Goal: Task Accomplishment & Management: Use online tool/utility

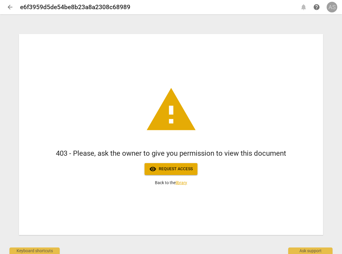
click at [331, 9] on div "AS" at bounding box center [332, 7] width 11 height 11
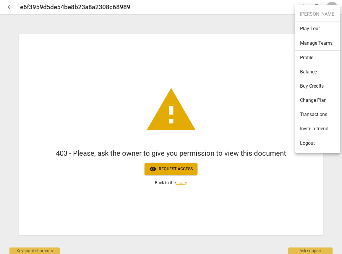
click at [307, 146] on li "Logout" at bounding box center [318, 143] width 45 height 14
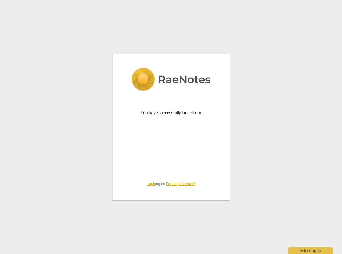
click at [150, 183] on link "Login" at bounding box center [151, 184] width 9 height 4
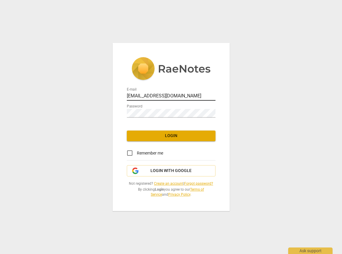
click at [170, 96] on input "[EMAIL_ADDRESS][DOMAIN_NAME]" at bounding box center [171, 96] width 89 height 9
drag, startPoint x: 172, startPoint y: 93, endPoint x: 95, endPoint y: 96, distance: 77.3
click at [95, 96] on div "E-mail [EMAIL_ADDRESS][DOMAIN_NAME] Password Login Remember me Login with Googl…" at bounding box center [171, 127] width 342 height 254
click at [151, 90] on div "E-mail [EMAIL_ADDRESS][DOMAIN_NAME]" at bounding box center [171, 93] width 89 height 13
drag, startPoint x: 148, startPoint y: 96, endPoint x: 207, endPoint y: 92, distance: 59.6
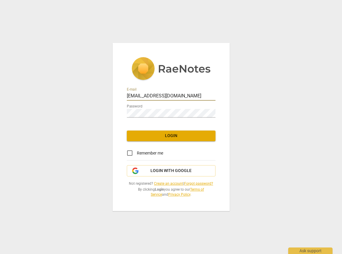
click at [207, 92] on input "[EMAIL_ADDRESS][DOMAIN_NAME]" at bounding box center [171, 96] width 89 height 9
click at [167, 95] on input "[EMAIL_ADDRESS][DOMAIN_NAME]" at bounding box center [171, 96] width 89 height 9
click at [165, 95] on input "[EMAIL_ADDRESS][DOMAIN_NAME]" at bounding box center [171, 96] width 89 height 9
type input "[EMAIL_ADDRESS][DOMAIN_NAME]"
click at [137, 154] on span "Remember me" at bounding box center [150, 153] width 26 height 6
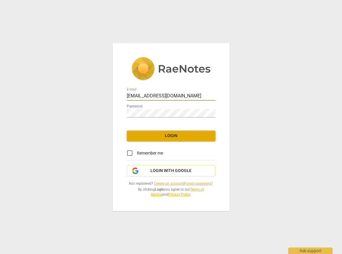
click at [137, 154] on input "Remember me" at bounding box center [130, 153] width 14 height 14
checkbox input "true"
click at [153, 136] on span "Login" at bounding box center [171, 136] width 79 height 6
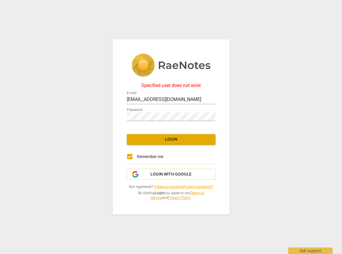
click at [165, 185] on link "Create an account" at bounding box center [168, 187] width 29 height 4
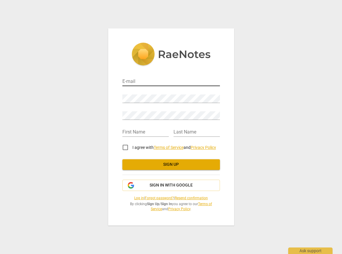
click at [149, 78] on div "E-mail" at bounding box center [171, 79] width 98 height 13
click at [147, 80] on input "email" at bounding box center [171, 82] width 98 height 9
type input "[EMAIL_ADDRESS][DOMAIN_NAME]"
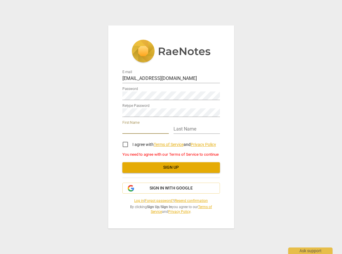
click at [128, 127] on input "text" at bounding box center [145, 129] width 46 height 9
type input "[PERSON_NAME]"
click at [186, 130] on input "text" at bounding box center [197, 129] width 46 height 9
type input "[PERSON_NAME]"
click at [119, 144] on input "I agree with Terms of Service and Privacy Policy" at bounding box center [125, 144] width 14 height 14
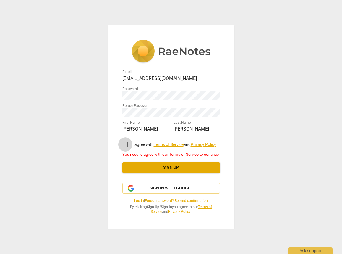
checkbox input "true"
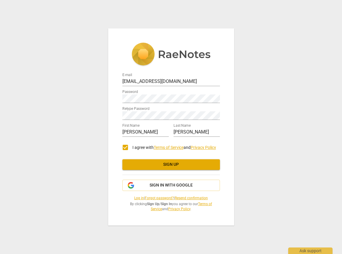
click at [127, 164] on button "Sign up" at bounding box center [171, 164] width 98 height 11
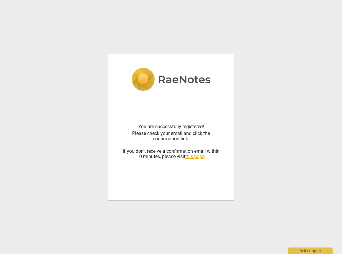
click at [224, 34] on div "You are successfully registered! Please check your email and click the confirma…" at bounding box center [171, 127] width 342 height 254
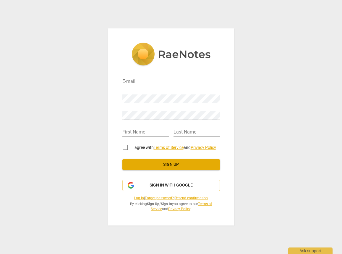
click at [135, 197] on link "Log in" at bounding box center [139, 198] width 10 height 4
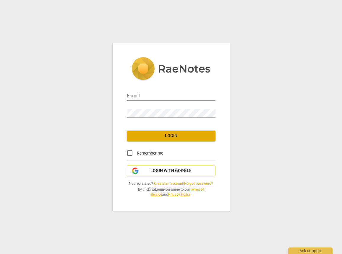
type input "[EMAIL_ADDRESS][DOMAIN_NAME]"
click at [135, 197] on div "E-mail [EMAIL_ADDRESS][DOMAIN_NAME] Password Login Remember me Login with Googl…" at bounding box center [171, 127] width 117 height 168
click at [136, 152] on input "Remember me" at bounding box center [130, 153] width 14 height 14
checkbox input "true"
click at [147, 132] on button "Login" at bounding box center [171, 135] width 89 height 11
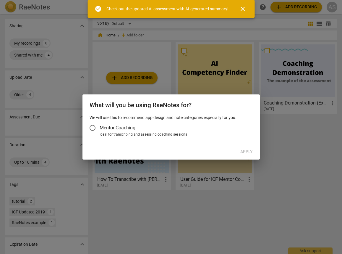
click at [108, 128] on span "Mentor Coaching" at bounding box center [118, 127] width 36 height 7
click at [100, 128] on input "Mentor Coaching" at bounding box center [93, 128] width 14 height 14
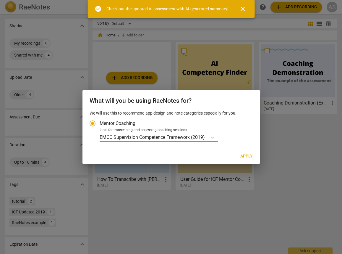
click at [135, 139] on p "EMCC Supervision Competence Framework (2019)" at bounding box center [152, 137] width 105 height 7
click at [0, 0] on input "Ideal for transcribing and assessing coaching sessions EMCC Supervision Compete…" at bounding box center [0, 0] width 0 height 0
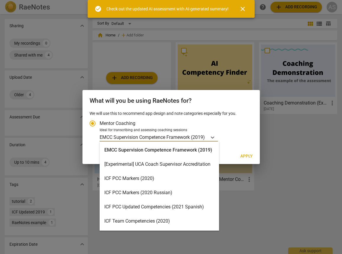
click at [146, 177] on div "ICF PCC Markers (2020)" at bounding box center [160, 178] width 120 height 14
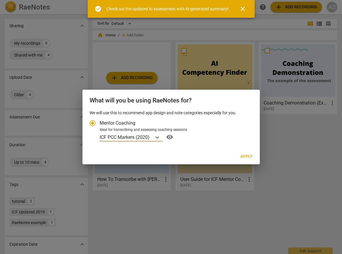
click at [242, 156] on span "Apply" at bounding box center [247, 157] width 12 height 6
radio input "false"
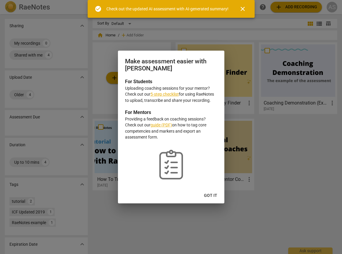
click at [209, 196] on span "Got it" at bounding box center [210, 196] width 13 height 6
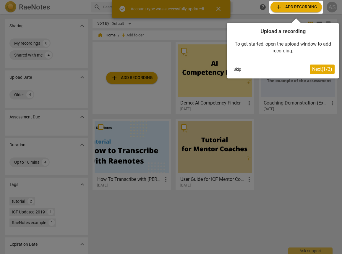
click at [133, 78] on div at bounding box center [171, 127] width 342 height 254
click at [233, 66] on button "Skip" at bounding box center [237, 69] width 12 height 9
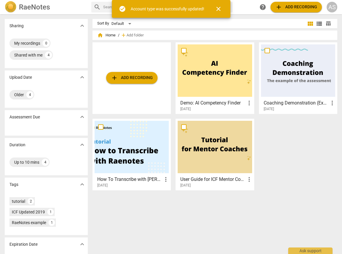
click at [128, 78] on span "add Add recording" at bounding box center [132, 77] width 42 height 7
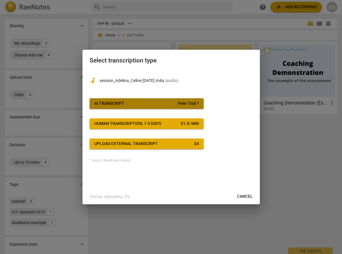
click at [152, 102] on span "AI Transcript Free Trial *" at bounding box center [146, 104] width 105 height 6
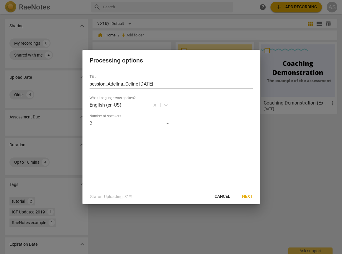
click at [246, 195] on span "Next" at bounding box center [247, 196] width 11 height 6
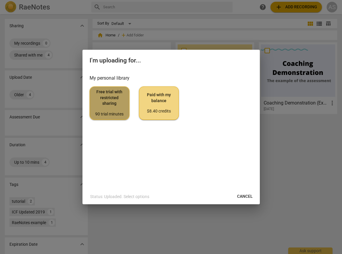
click at [110, 105] on span "Free trial with restricted sharing 90 trial minutes" at bounding box center [110, 103] width 30 height 28
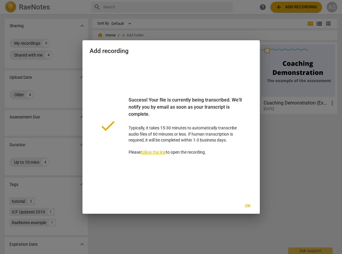
click at [250, 208] on span "Ok" at bounding box center [247, 206] width 9 height 6
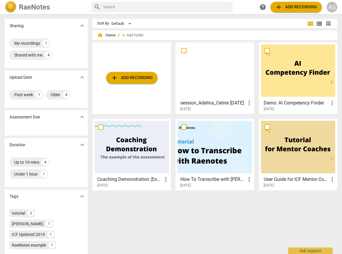
click at [220, 76] on div at bounding box center [215, 70] width 74 height 52
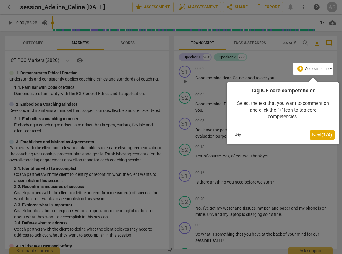
click at [318, 135] on span "Next ( 1 / 4 )" at bounding box center [322, 135] width 20 height 6
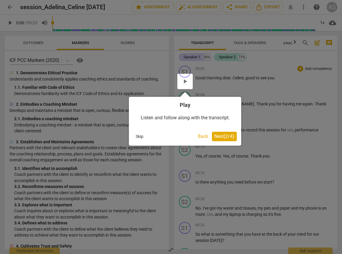
click at [227, 135] on span "Next ( 2 / 4 )" at bounding box center [224, 136] width 20 height 6
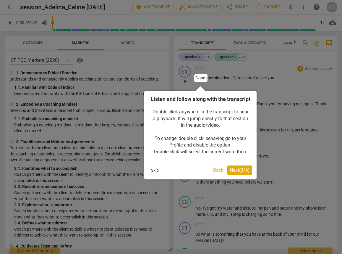
click at [235, 173] on span "Next ( 3 / 4 )" at bounding box center [240, 170] width 20 height 6
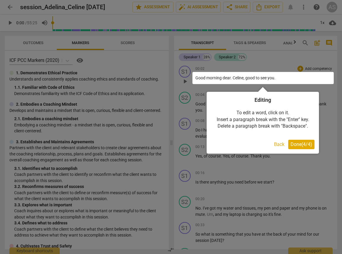
click at [309, 141] on button "Done ( 4 / 4 )" at bounding box center [301, 144] width 26 height 9
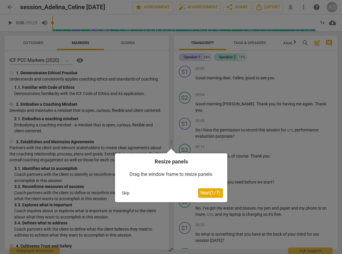
click at [129, 193] on button "Skip" at bounding box center [126, 192] width 12 height 9
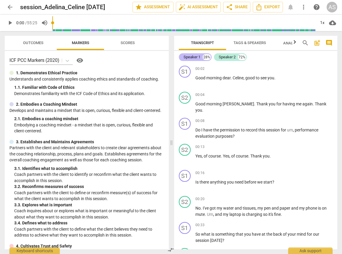
click at [200, 57] on div "Speaker 1" at bounding box center [192, 57] width 17 height 6
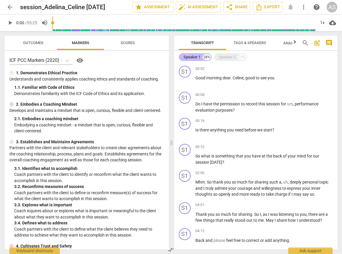
click at [200, 57] on div "Speaker 1" at bounding box center [192, 57] width 17 height 6
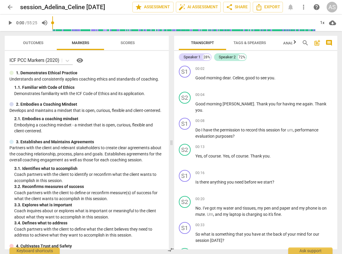
click at [246, 42] on span "Tags & Speakers" at bounding box center [250, 43] width 33 height 4
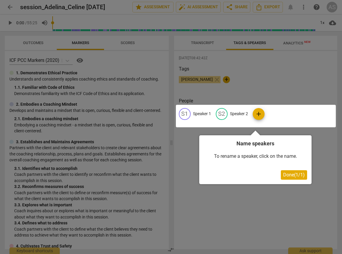
click at [291, 172] on span "Done ( 1 / 1 )" at bounding box center [294, 175] width 22 height 6
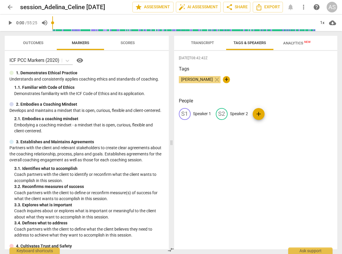
click at [200, 114] on p "Speaker 1" at bounding box center [202, 114] width 18 height 6
type input "[PERSON_NAME]"
click at [275, 113] on p "Speaker 2" at bounding box center [278, 114] width 18 height 6
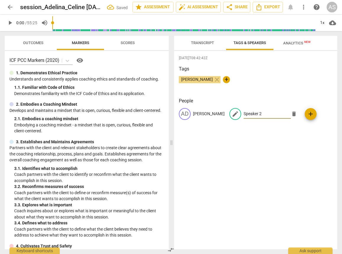
type input "S"
type input "Celine"
click at [205, 46] on span "Transcript" at bounding box center [202, 43] width 37 height 8
